Goal: Find specific page/section: Find specific page/section

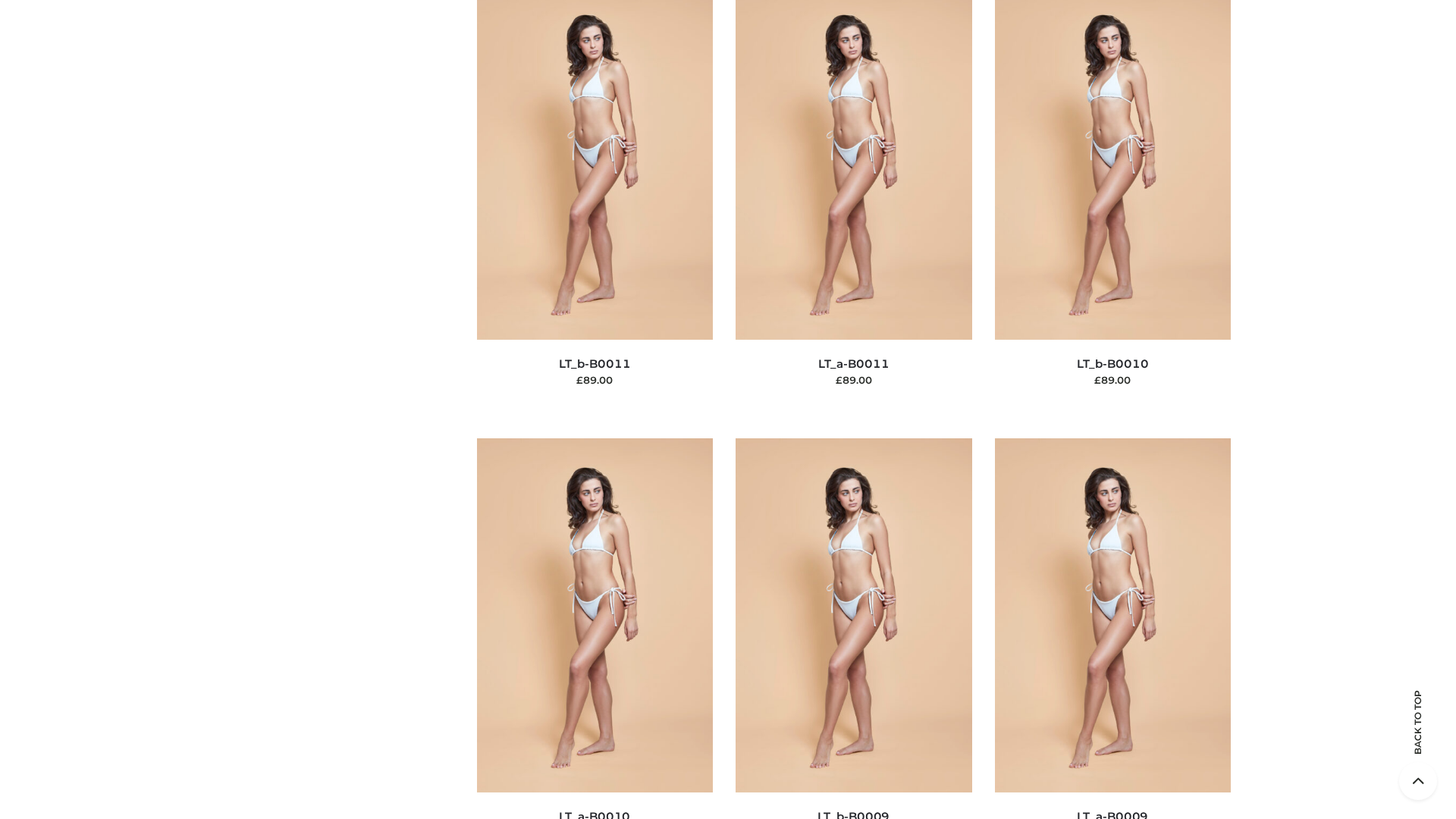
scroll to position [6809, 0]
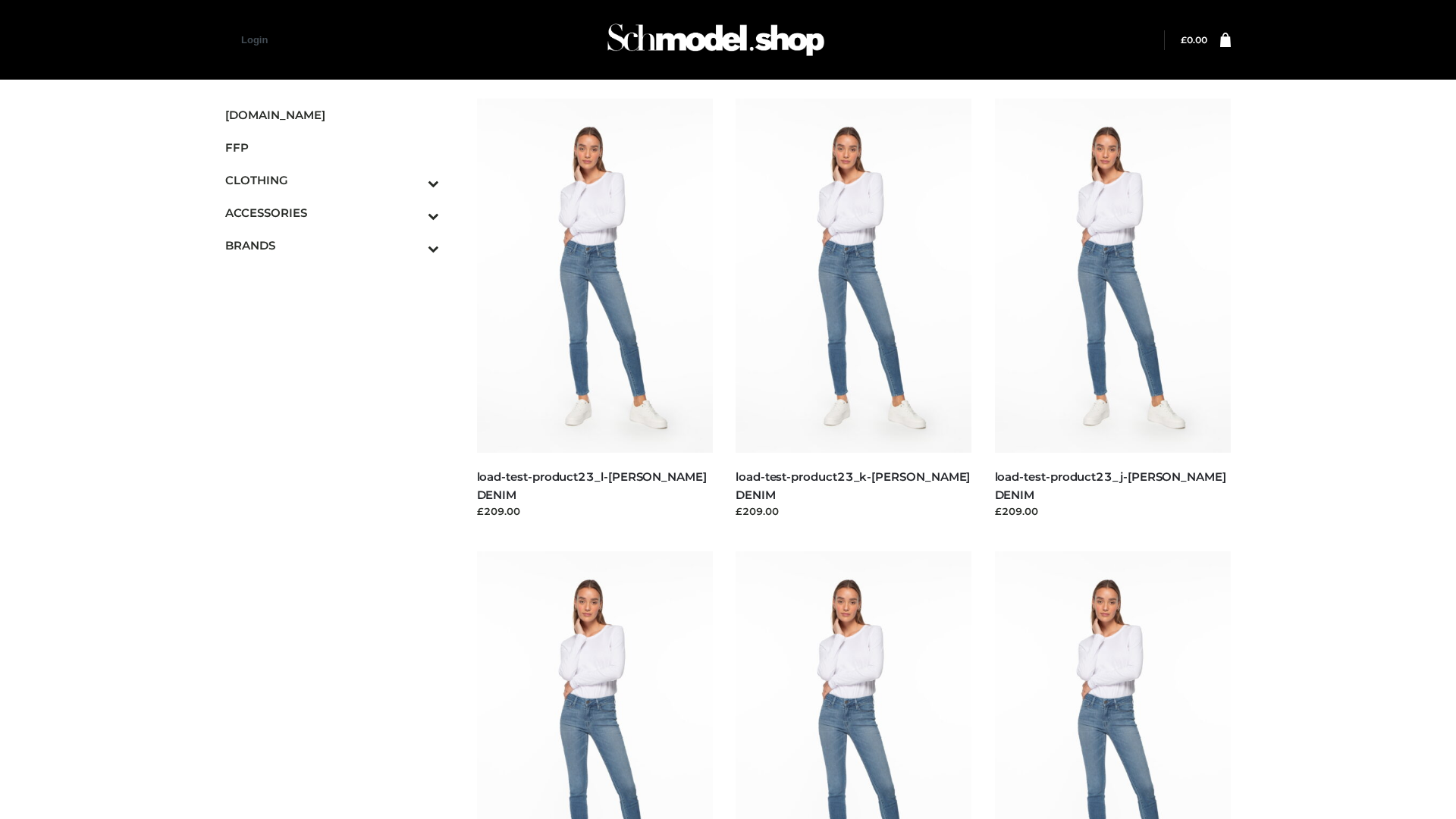
scroll to position [1330, 0]
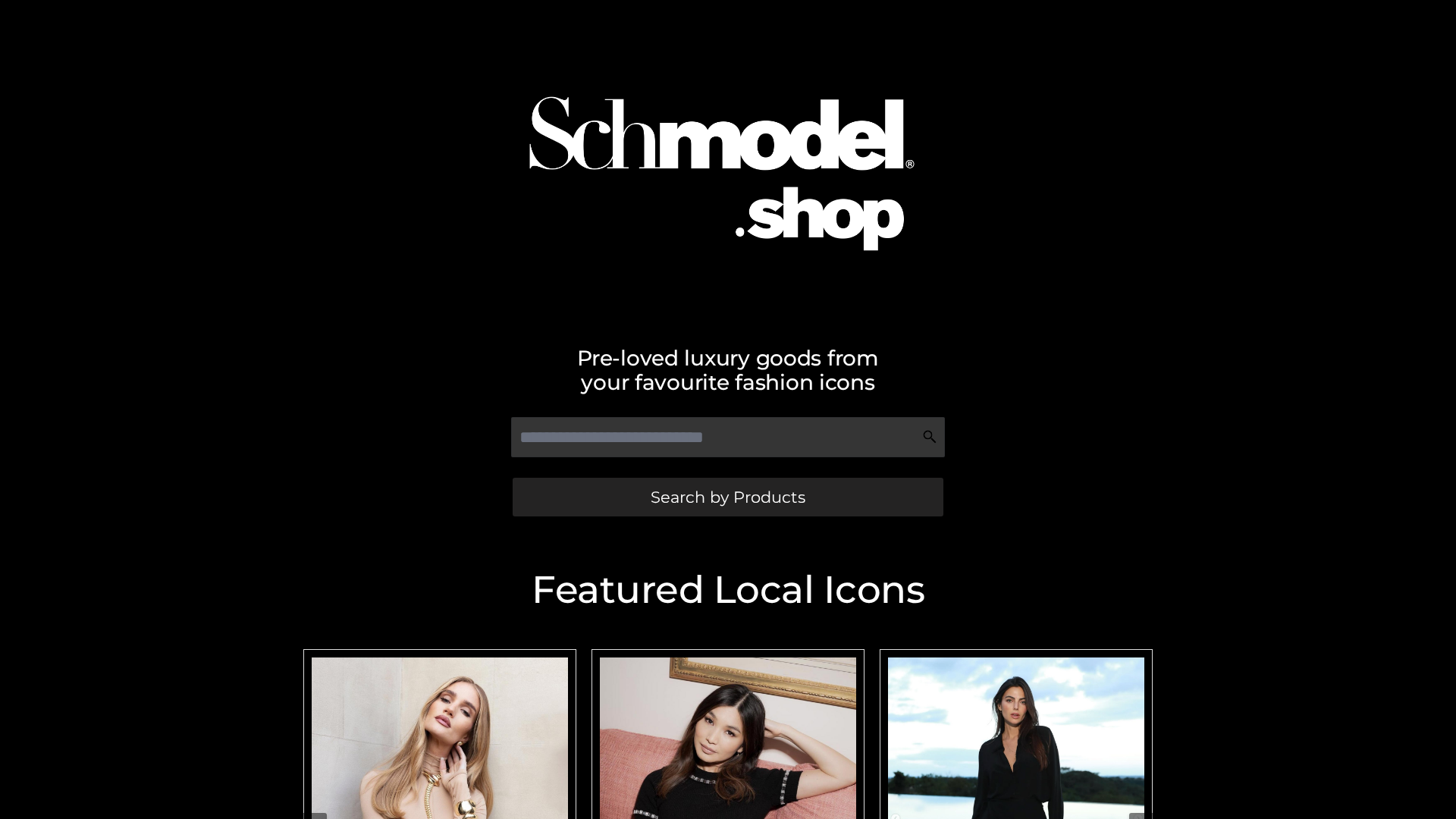
click at [727, 496] on span "Search by Products" at bounding box center [728, 497] width 155 height 16
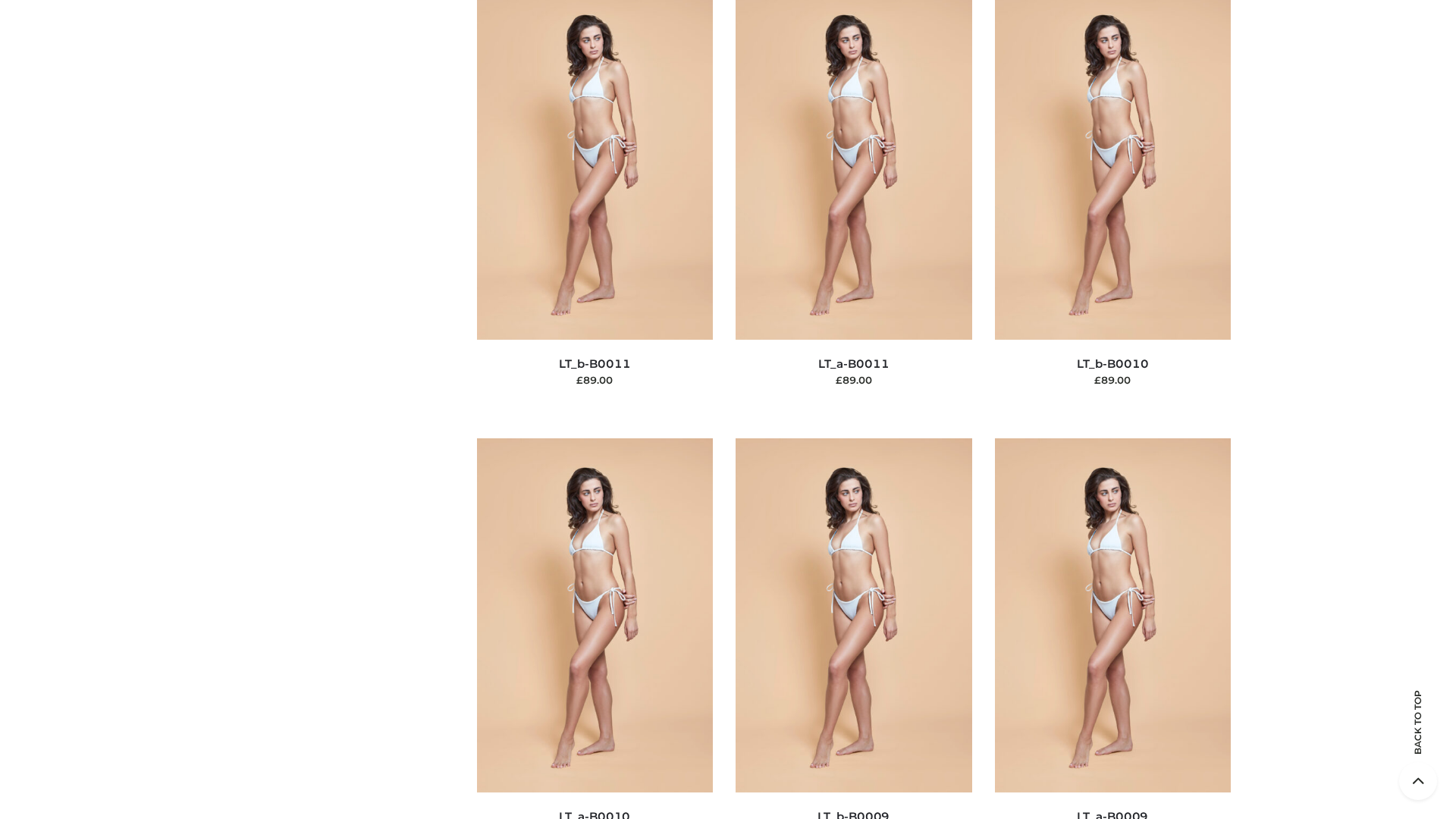
scroll to position [6809, 0]
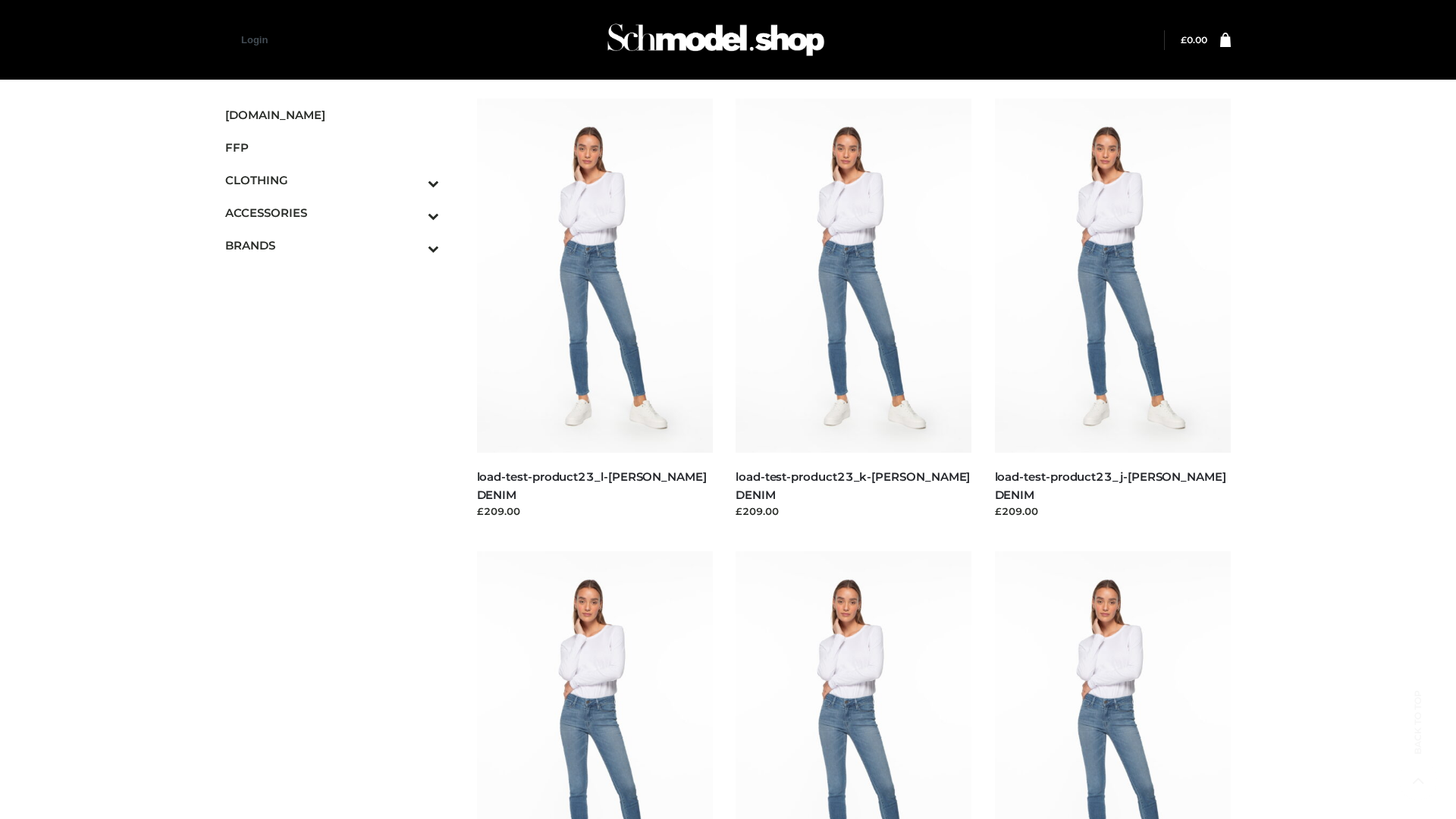
scroll to position [1330, 0]
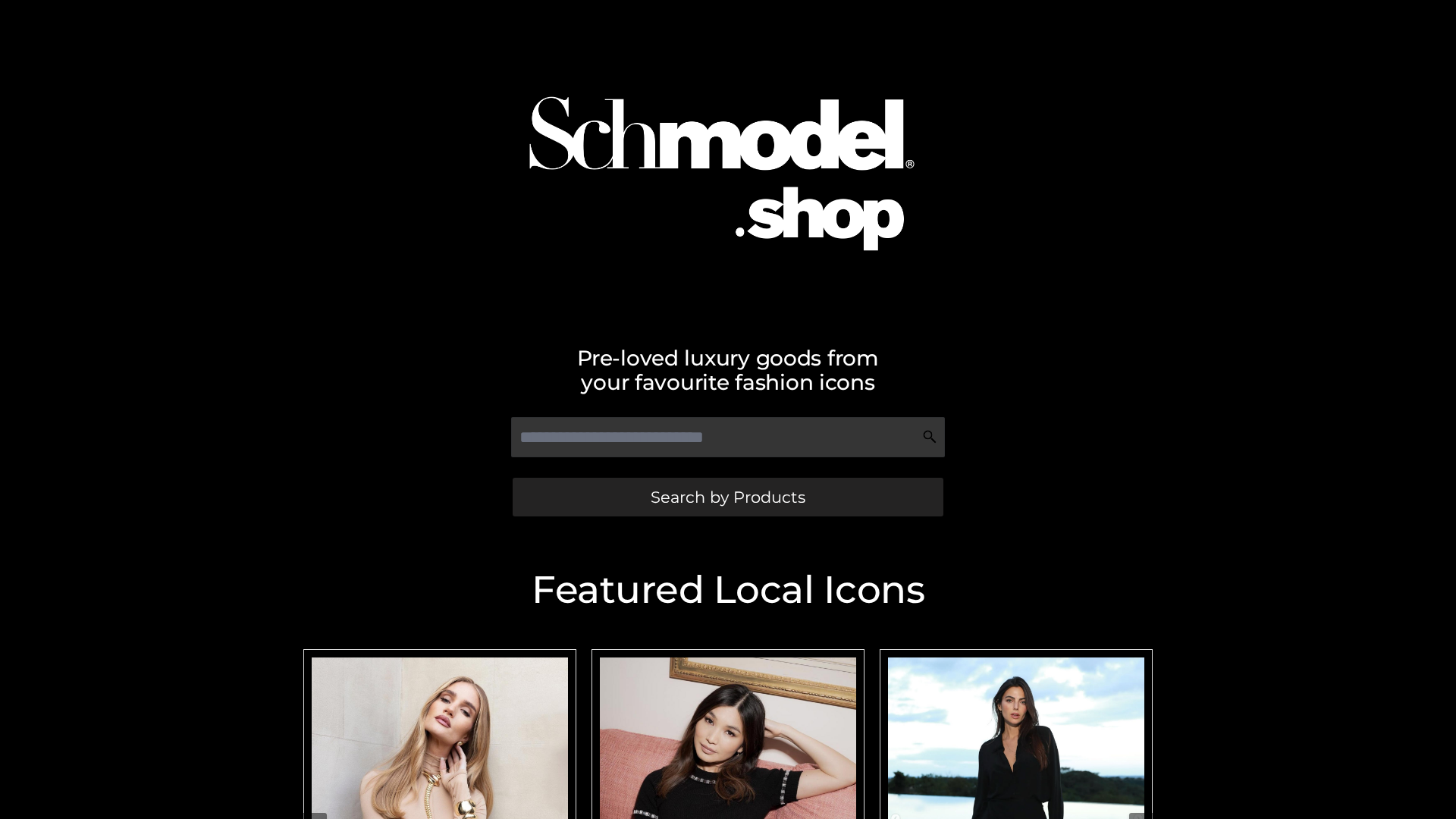
click at [727, 496] on span "Search by Products" at bounding box center [728, 497] width 155 height 16
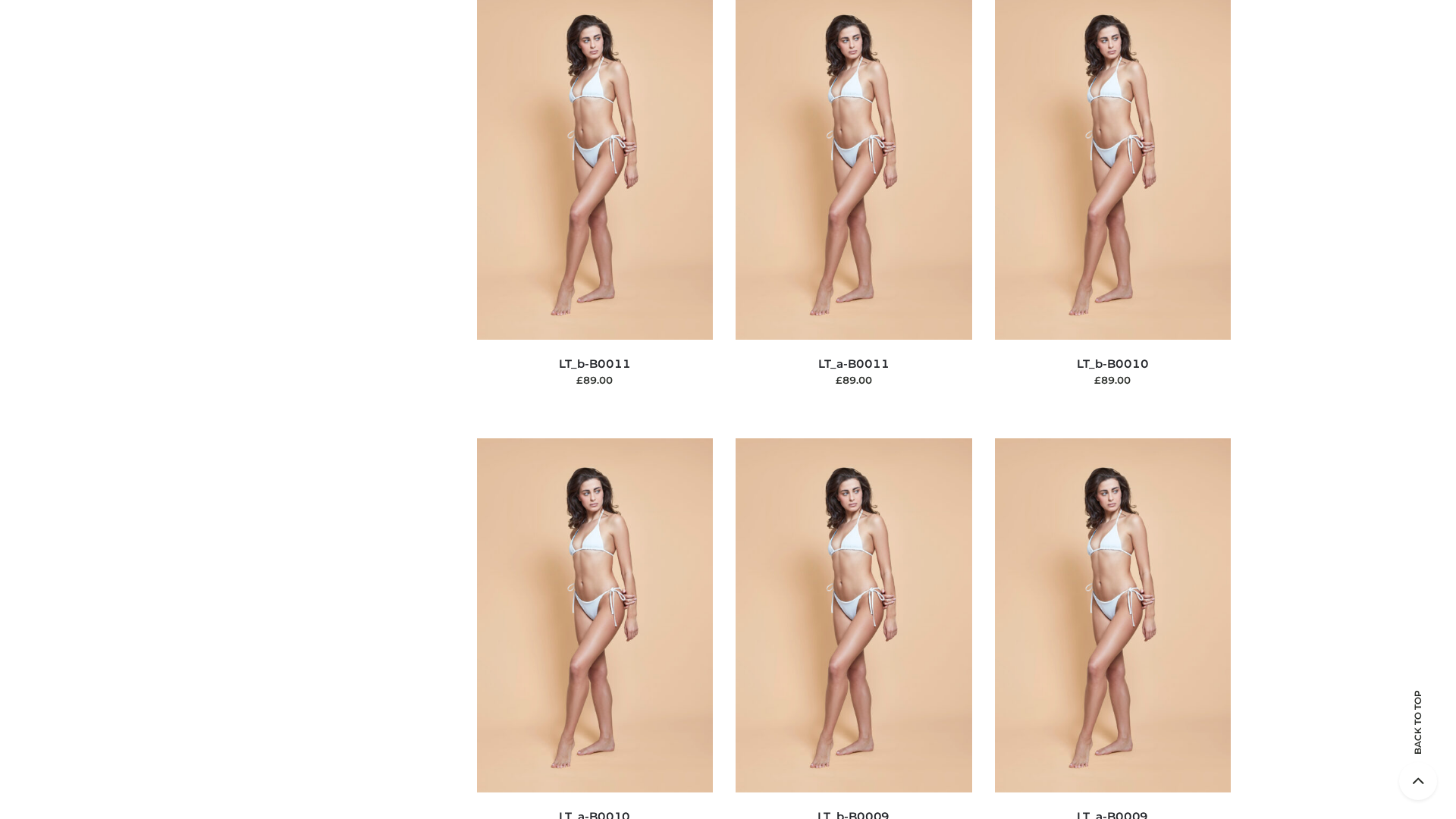
scroll to position [6809, 0]
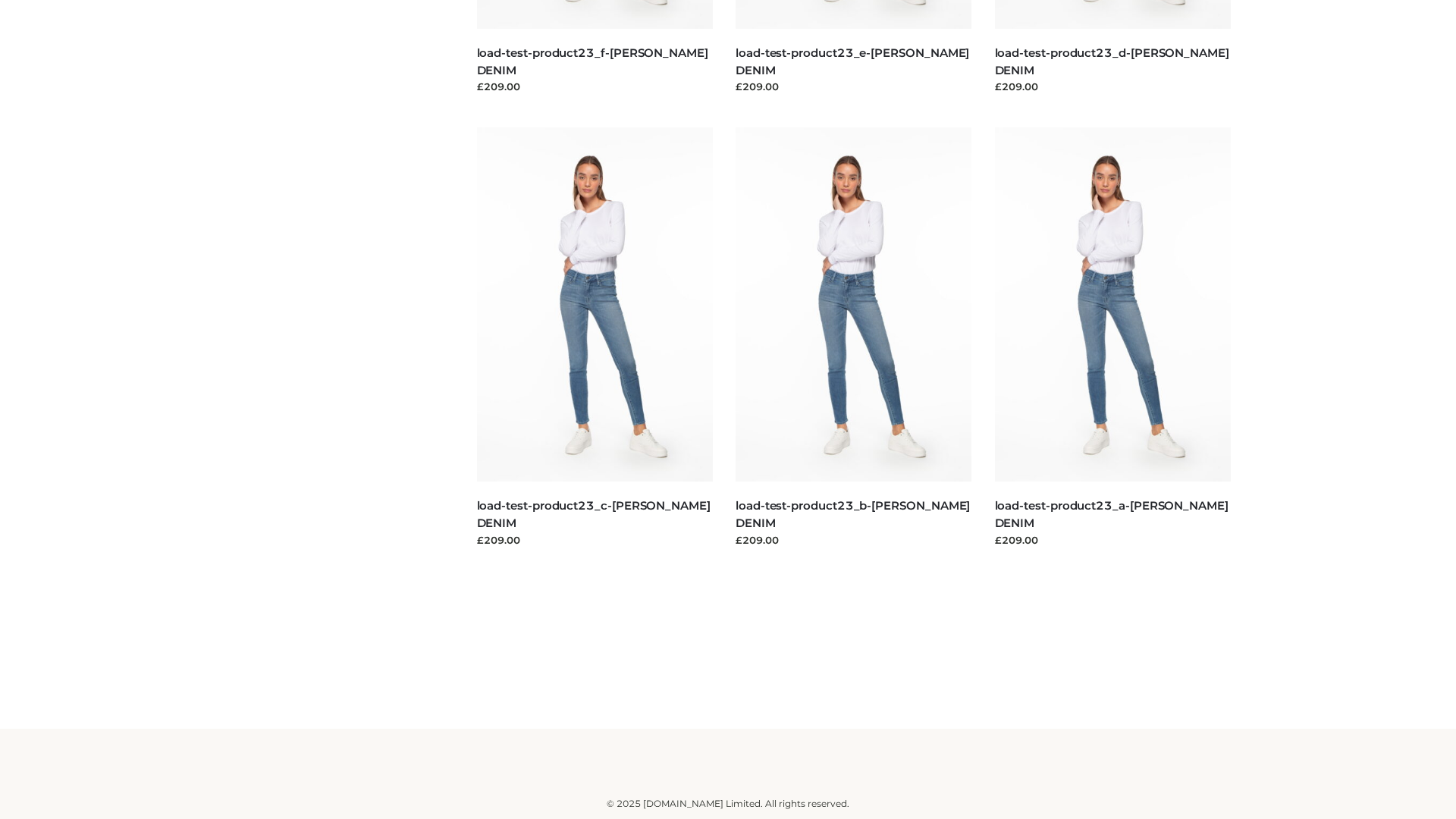
scroll to position [1330, 0]
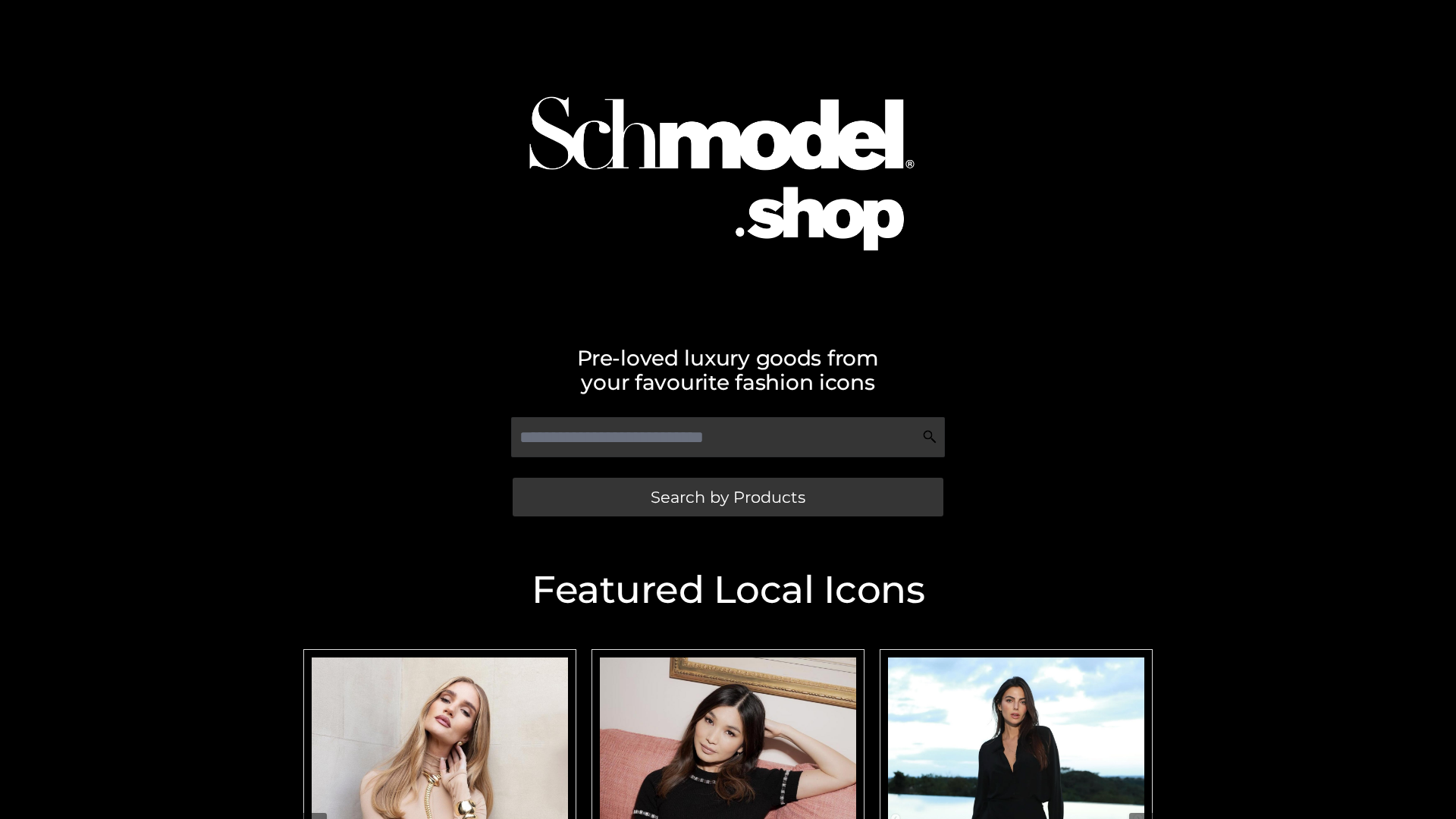
click at [727, 496] on span "Search by Products" at bounding box center [728, 497] width 155 height 16
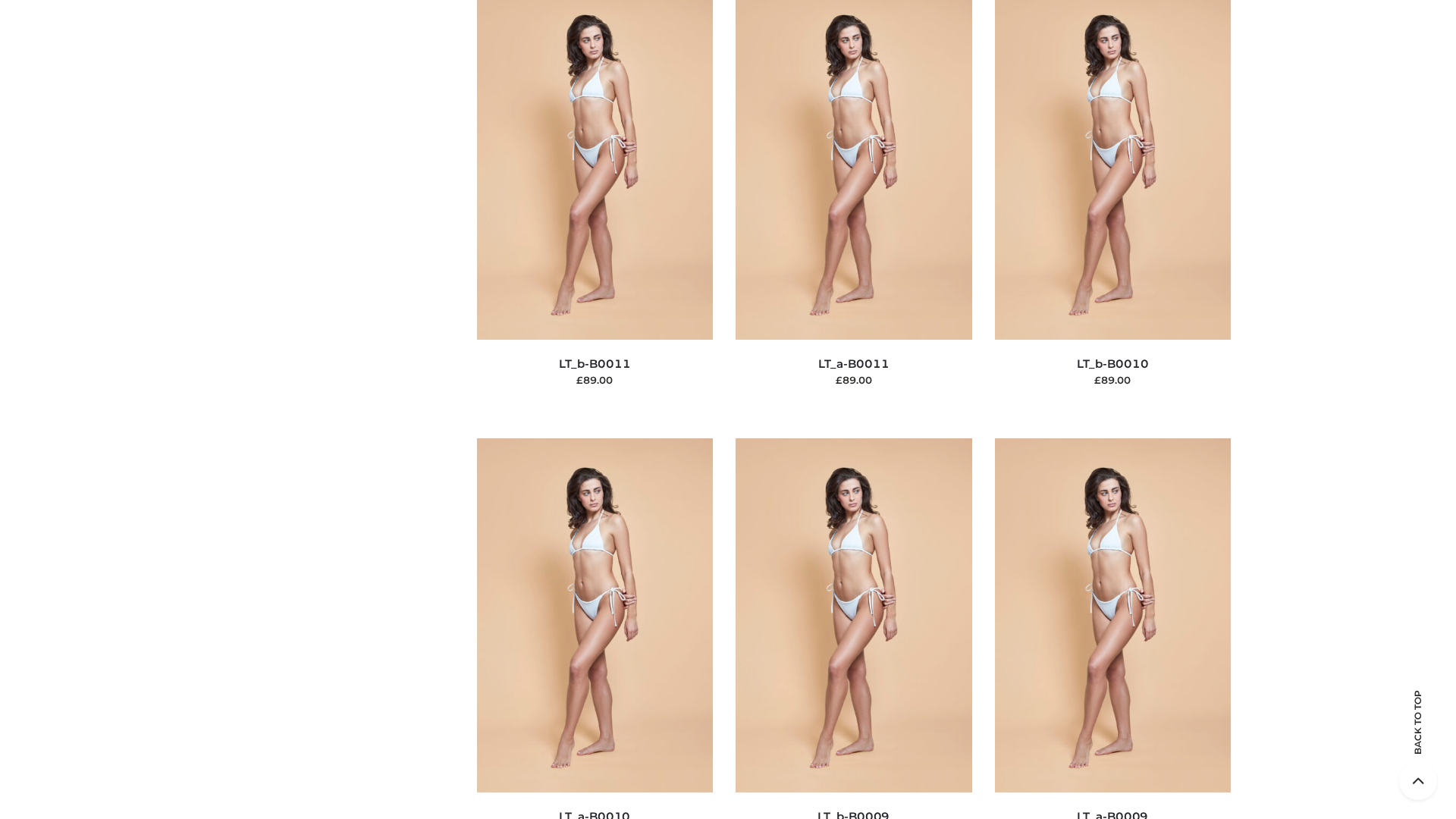
scroll to position [6809, 0]
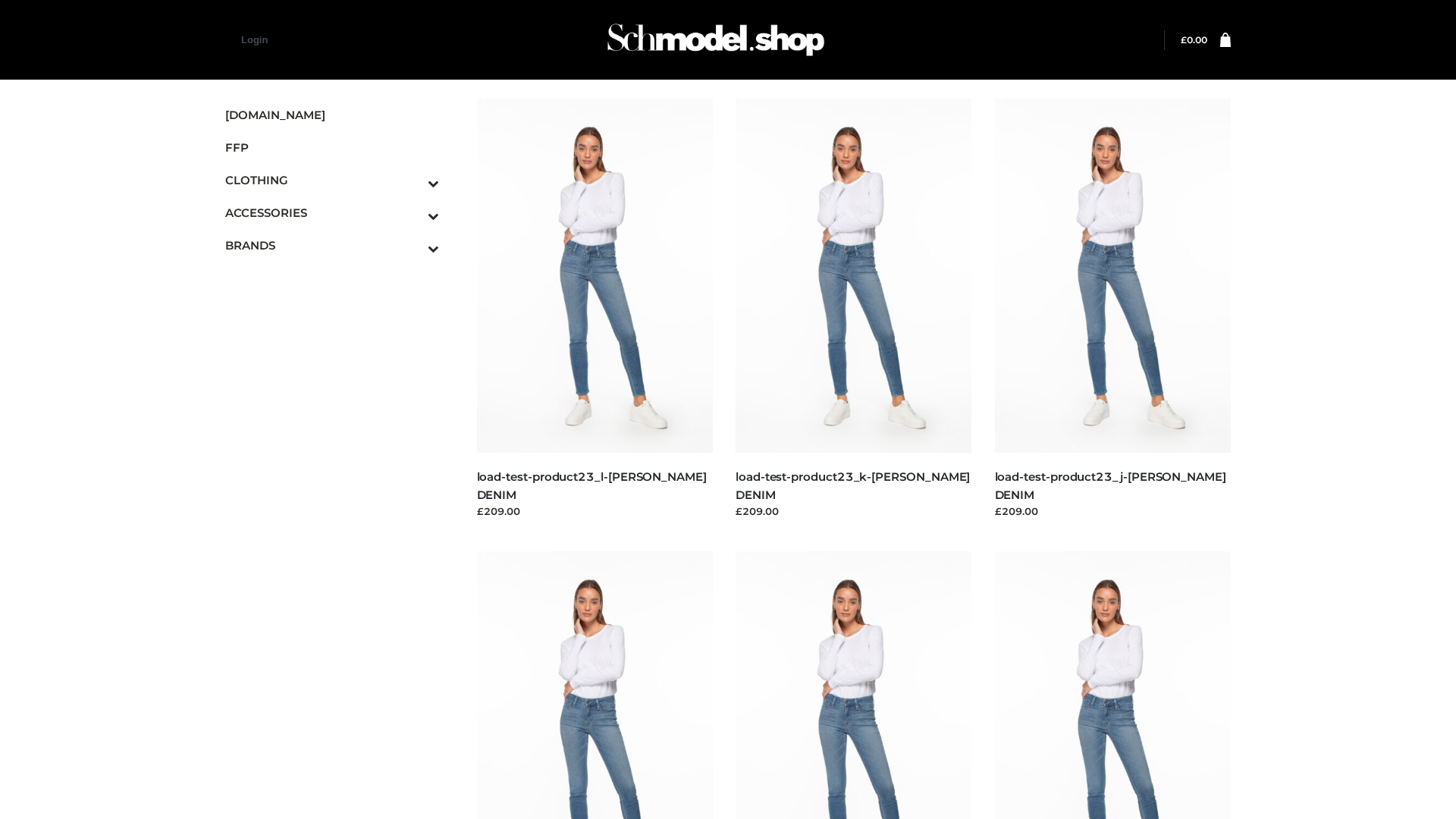
scroll to position [1330, 0]
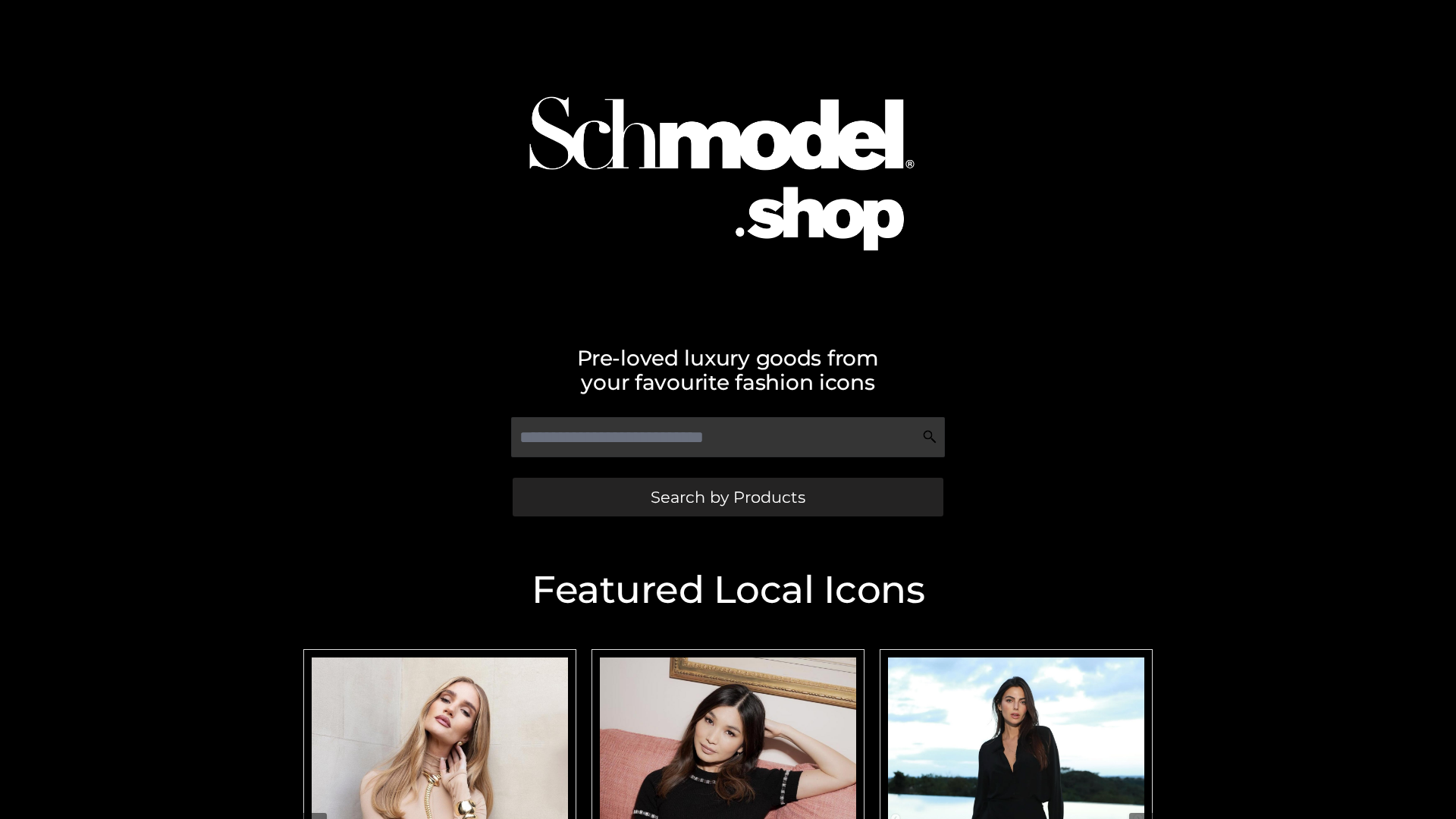
click at [727, 496] on span "Search by Products" at bounding box center [728, 497] width 155 height 16
